Goal: Transaction & Acquisition: Purchase product/service

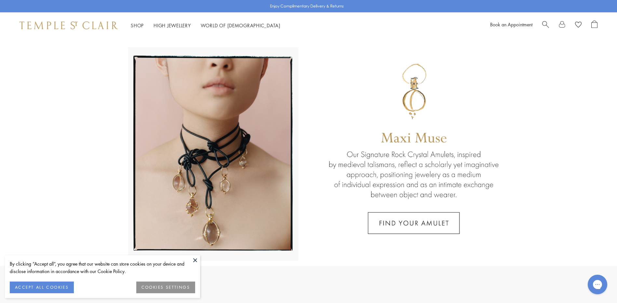
click at [420, 224] on link at bounding box center [308, 152] width 617 height 228
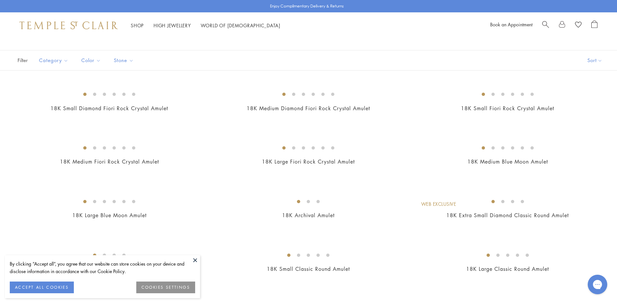
click at [170, 287] on button "COOKIES SETTINGS" at bounding box center [165, 287] width 59 height 12
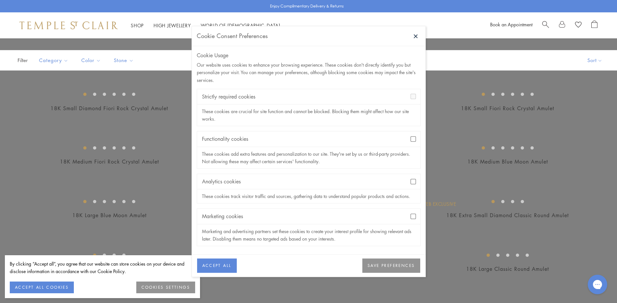
click at [399, 265] on button "SAVE PREFERENCES" at bounding box center [391, 265] width 58 height 14
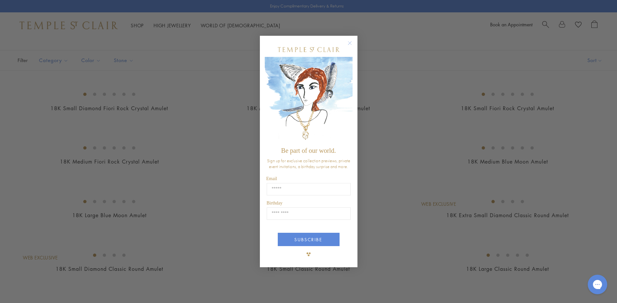
click at [350, 42] on circle "Close dialog" at bounding box center [350, 43] width 8 height 8
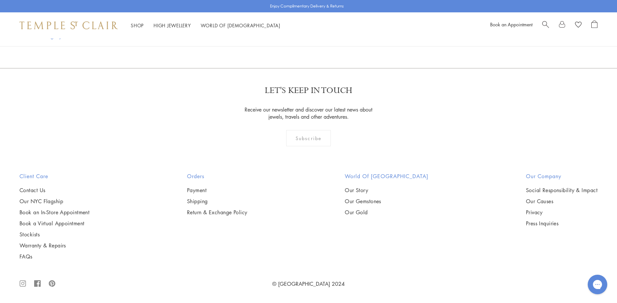
scroll to position [1918, 0]
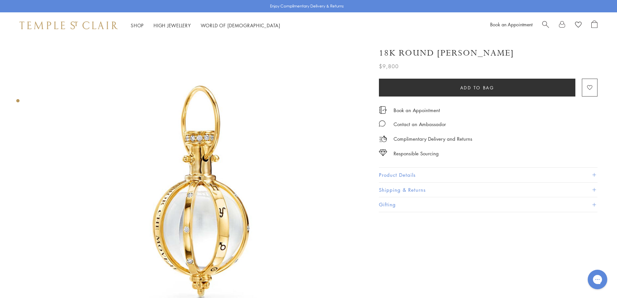
click at [593, 174] on span at bounding box center [594, 175] width 4 height 4
